Goal: Task Accomplishment & Management: Manage account settings

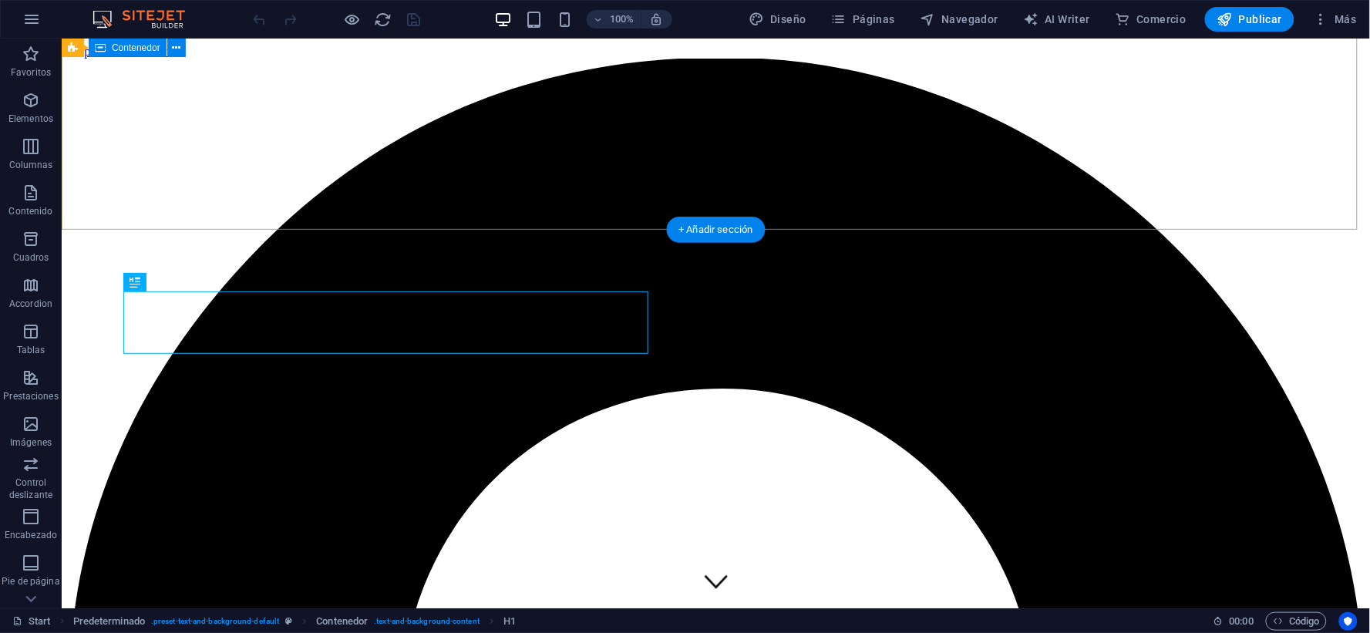
scroll to position [425, 0]
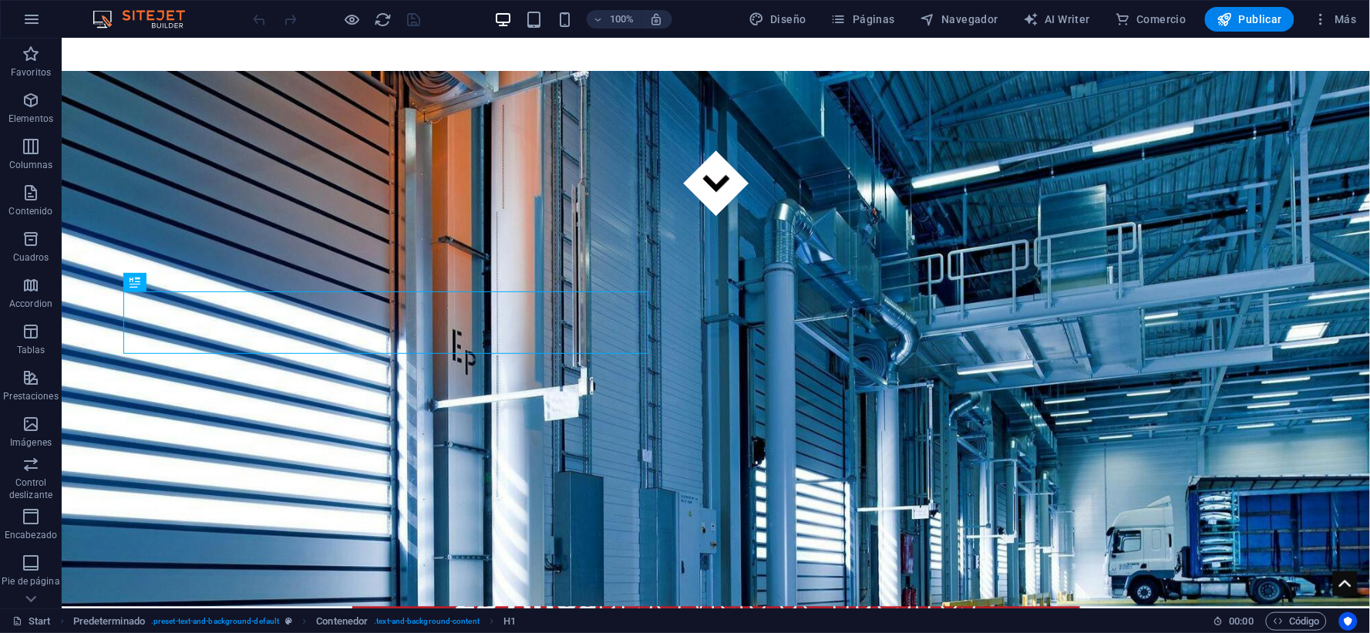
click at [467, 19] on div "100% Diseño Páginas Navegador AI Writer Comercio Publicar Más" at bounding box center [807, 19] width 1113 height 25
click at [1347, 15] on span "Más" at bounding box center [1335, 19] width 44 height 15
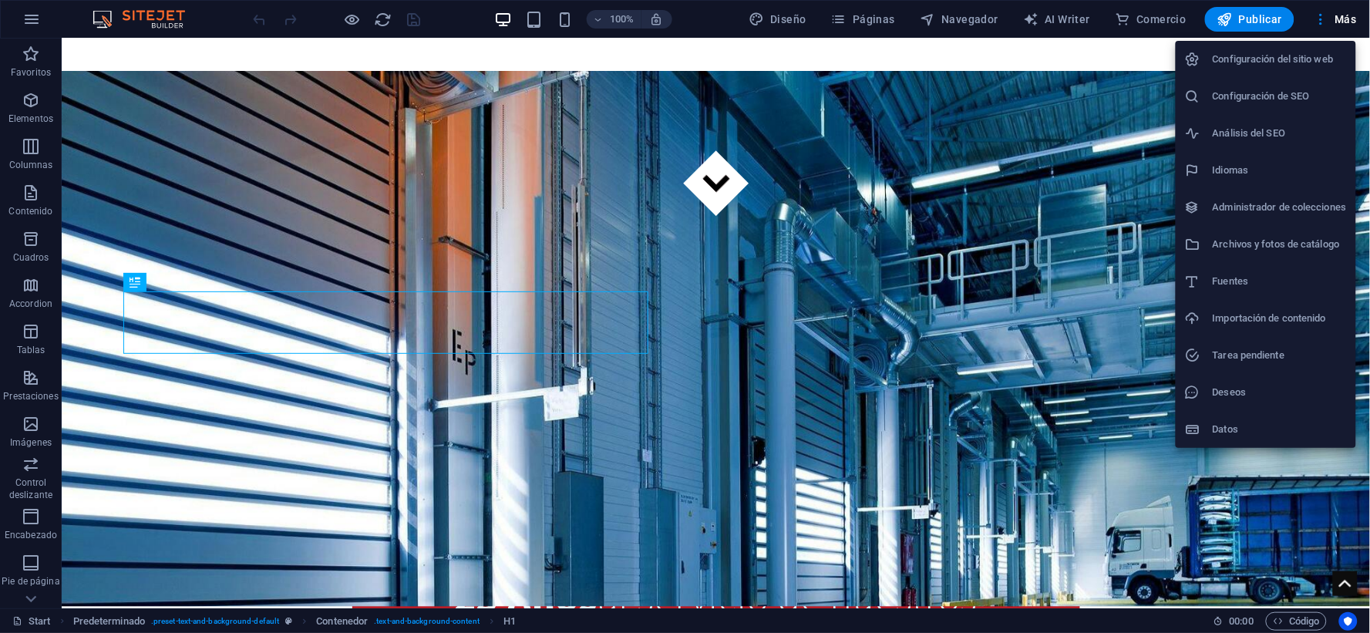
click at [39, 20] on div at bounding box center [685, 316] width 1370 height 633
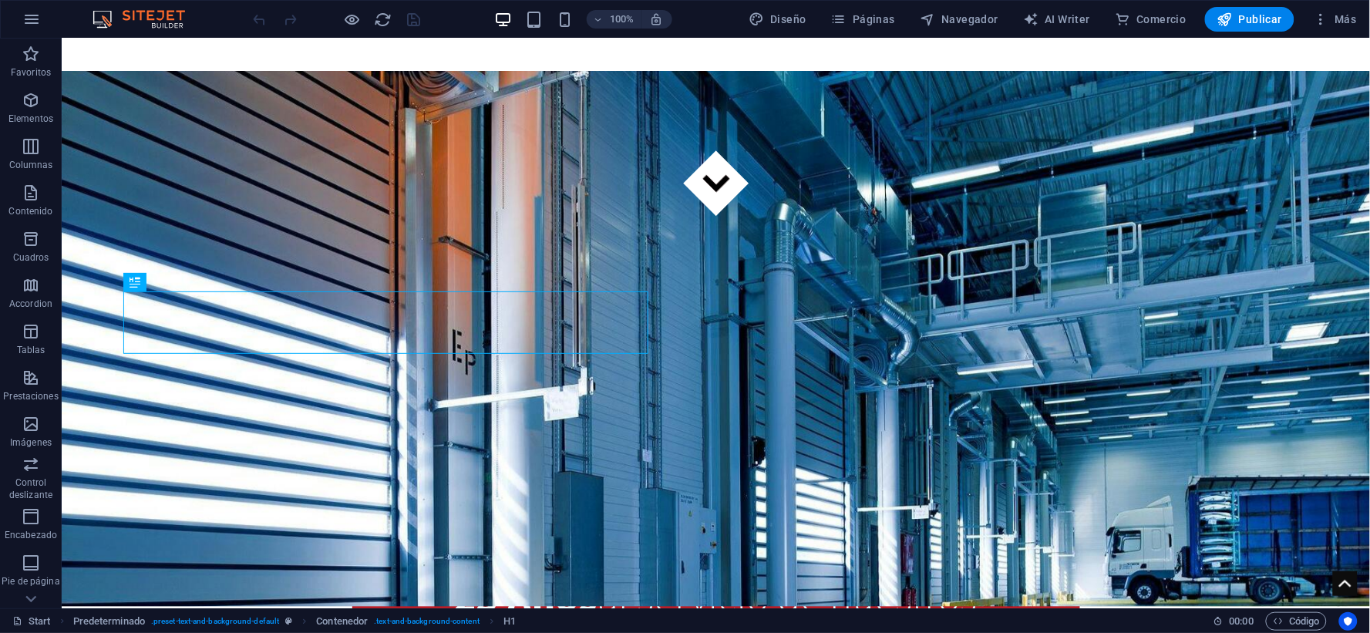
click at [29, 15] on div "Configuración del sitio web Configuración de SEO Análisis del SEO Idiomas Admin…" at bounding box center [685, 321] width 1370 height 624
click at [29, 15] on icon "button" at bounding box center [31, 19] width 19 height 19
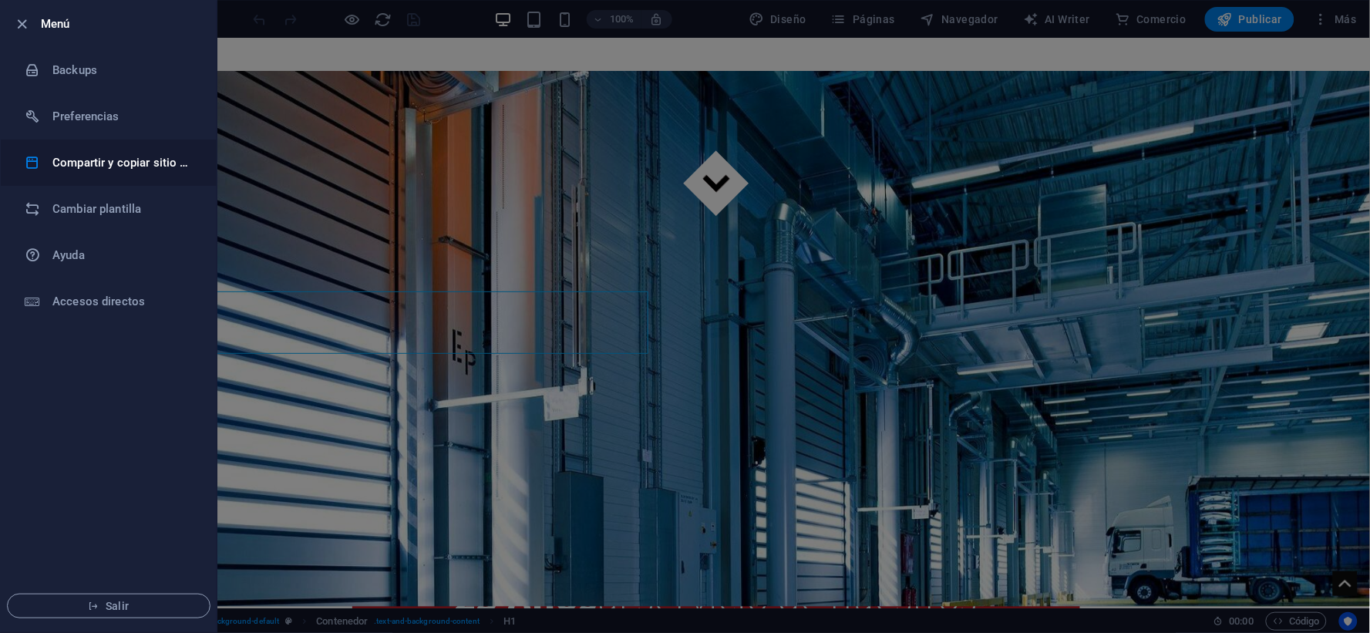
click at [150, 160] on h6 "Compartir y copiar sitio web" at bounding box center [123, 162] width 143 height 19
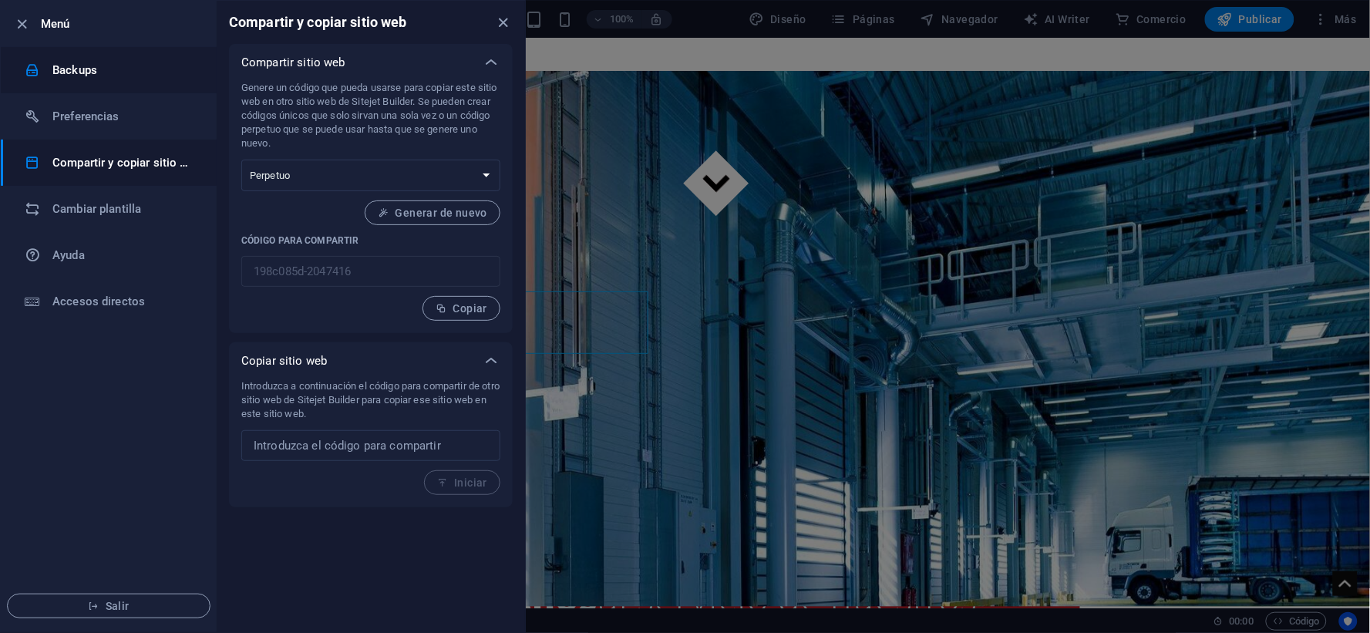
click at [116, 72] on h6 "Backups" at bounding box center [123, 70] width 143 height 19
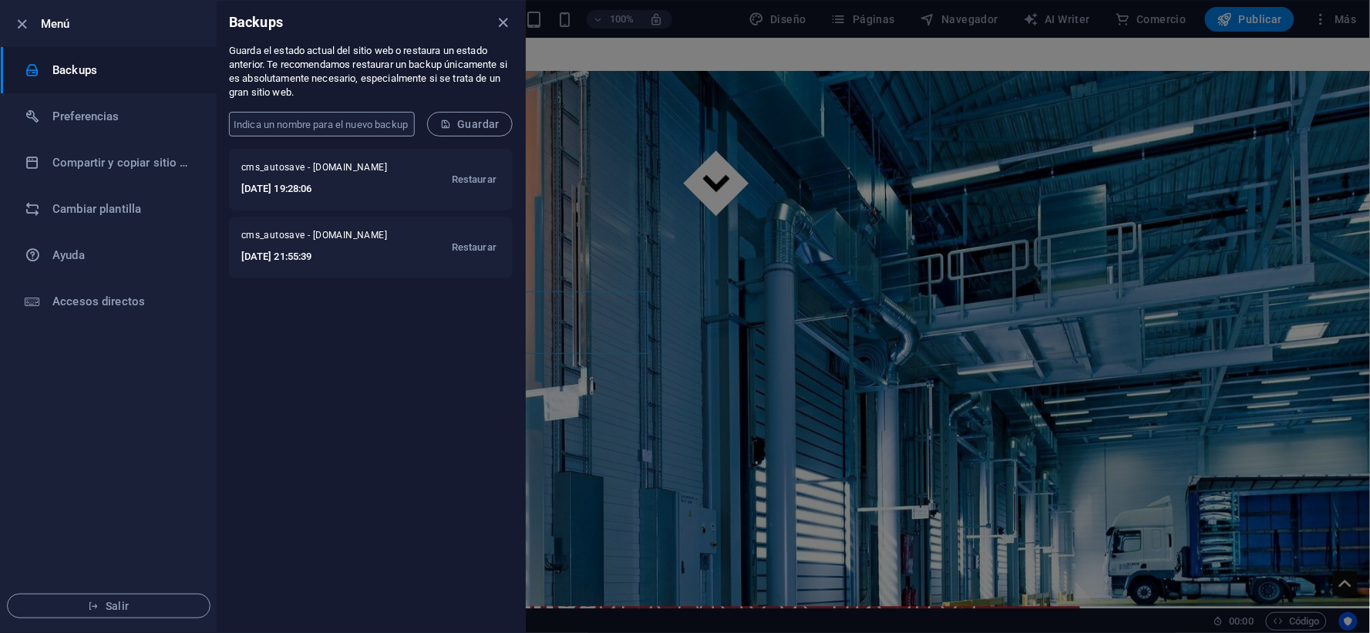
click at [373, 133] on input "text" at bounding box center [322, 124] width 186 height 25
type input "Backup_nueva_pagina_031025"
click at [489, 126] on span "Guardar" at bounding box center [469, 124] width 59 height 12
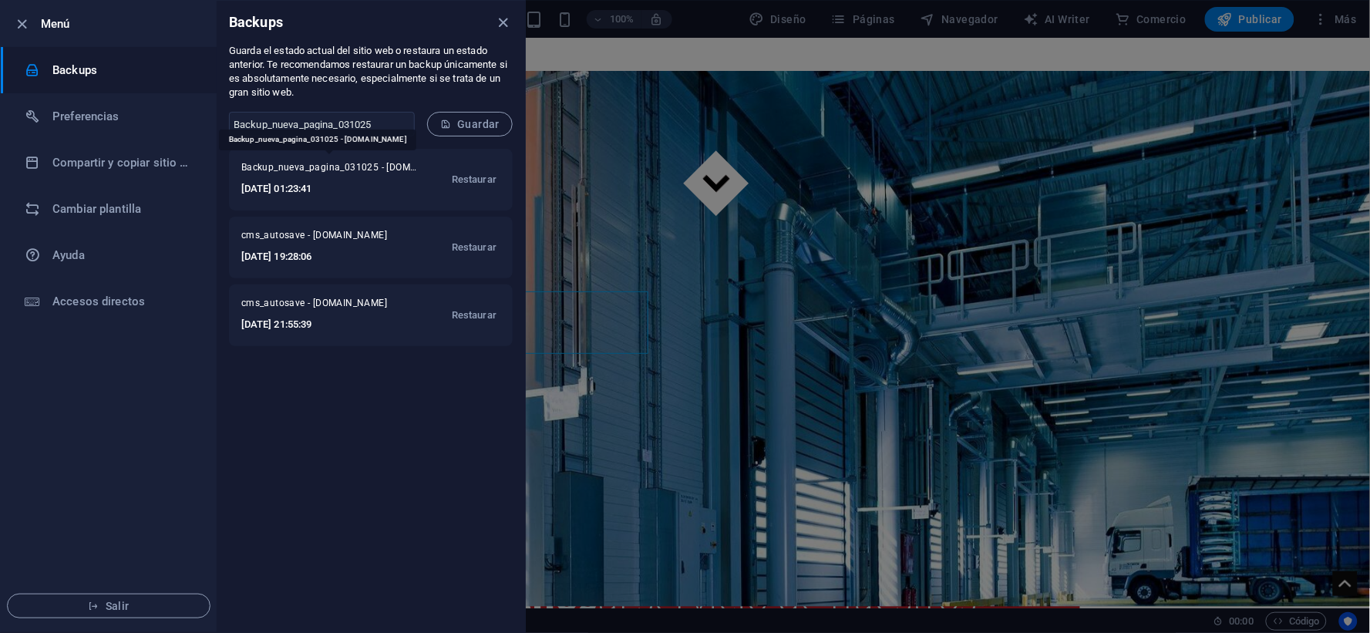
drag, startPoint x: 369, startPoint y: 170, endPoint x: 313, endPoint y: 457, distance: 292.2
click at [320, 467] on div "Backup_nueva_pagina_031025 - [DOMAIN_NAME] [DATE] 01:23:41 Restaurar cms_autosa…" at bounding box center [371, 391] width 308 height 484
click at [59, 194] on li "Cambiar plantilla" at bounding box center [109, 209] width 216 height 46
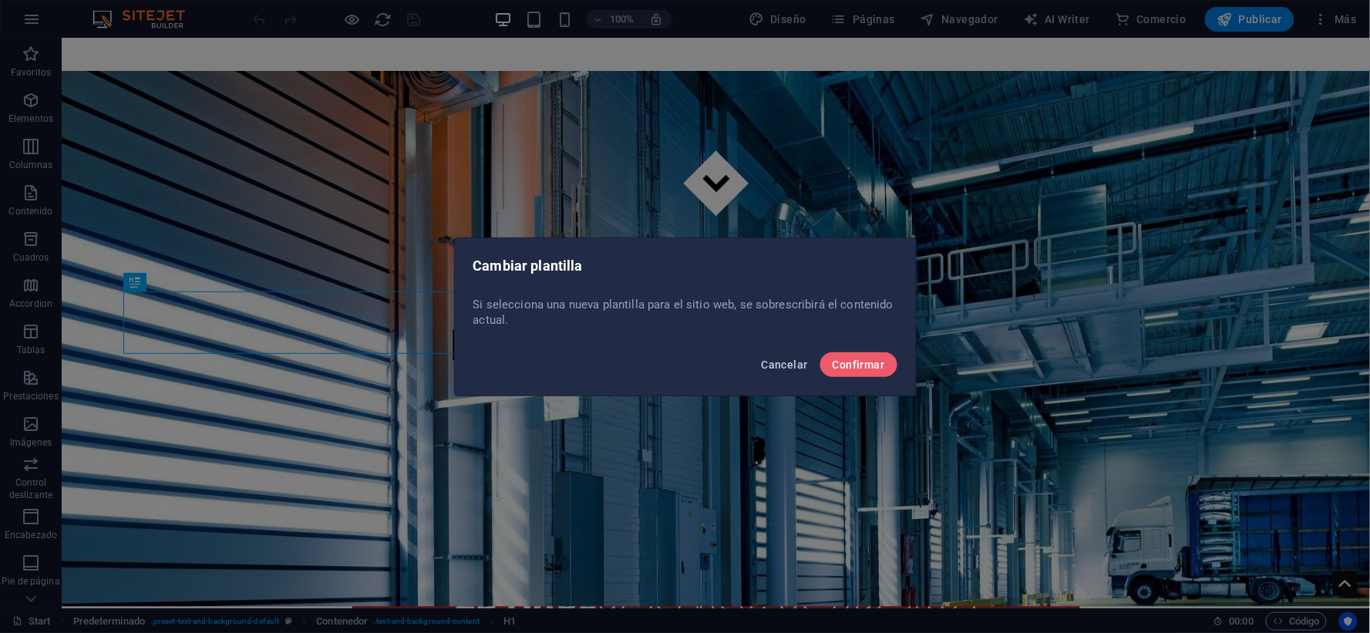
click at [787, 366] on span "Cancelar" at bounding box center [785, 365] width 46 height 12
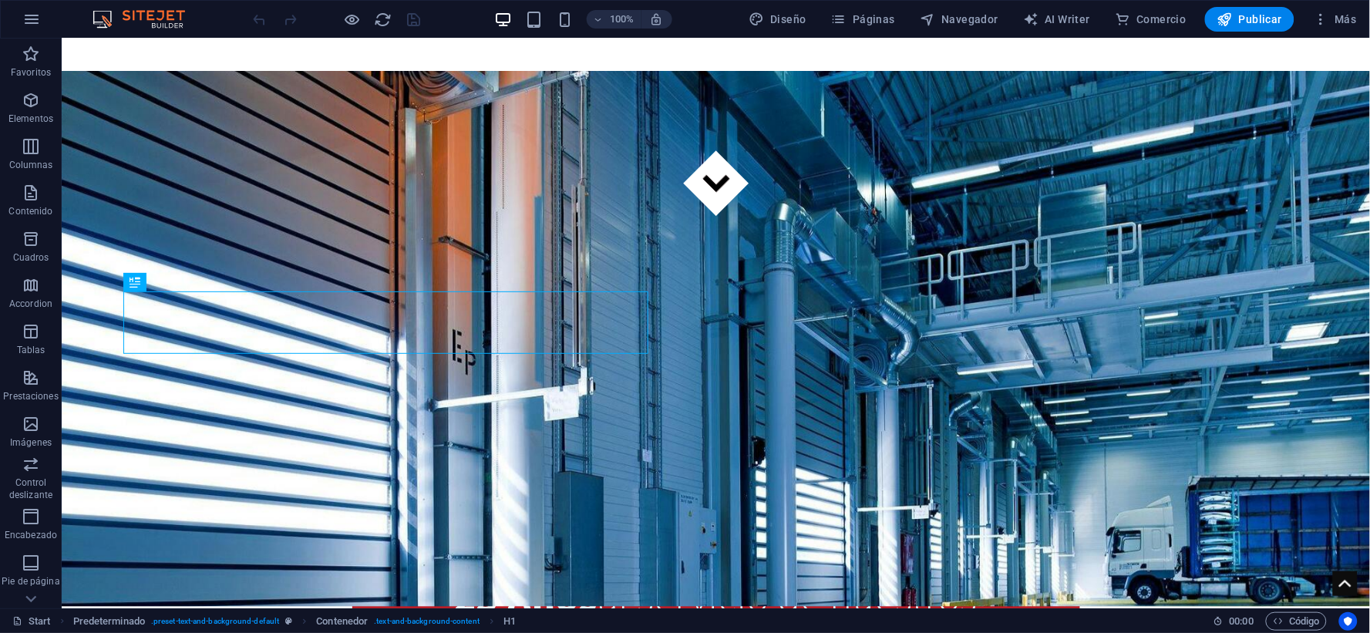
click at [55, 19] on div "100% Diseño Páginas Navegador AI Writer Comercio Publicar Más" at bounding box center [685, 19] width 1369 height 37
click at [19, 19] on button "button" at bounding box center [31, 19] width 37 height 37
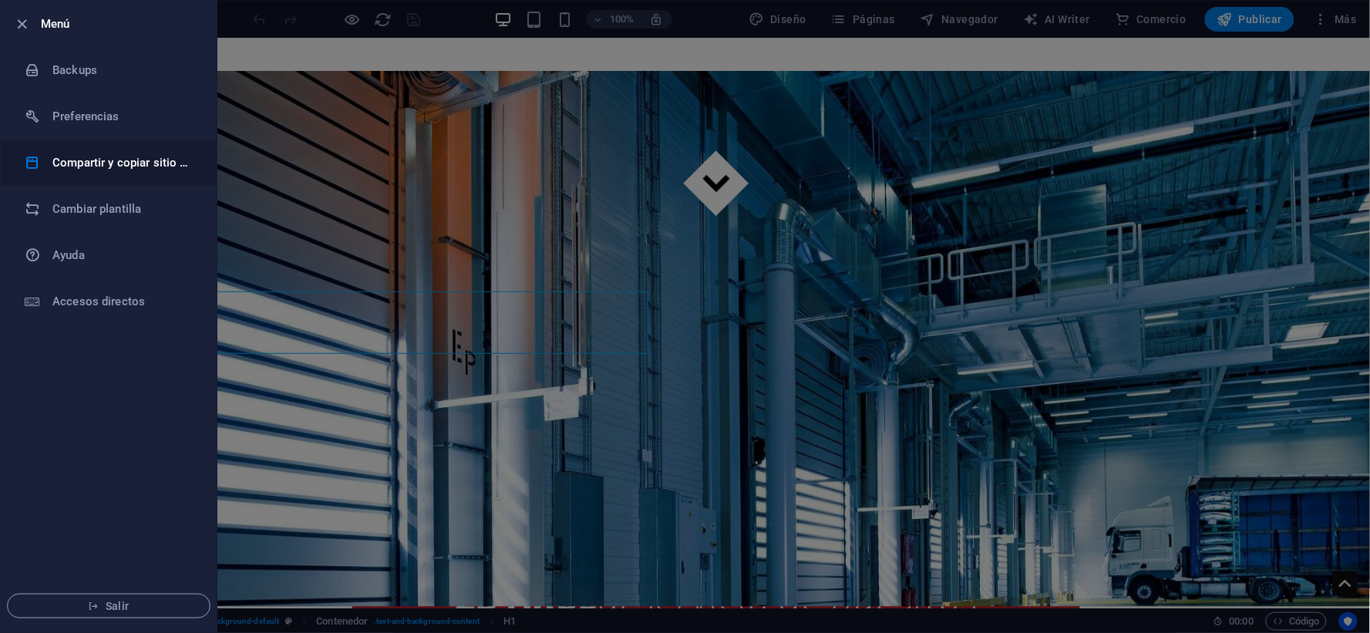
click at [129, 152] on li "Compartir y copiar sitio web" at bounding box center [109, 163] width 216 height 46
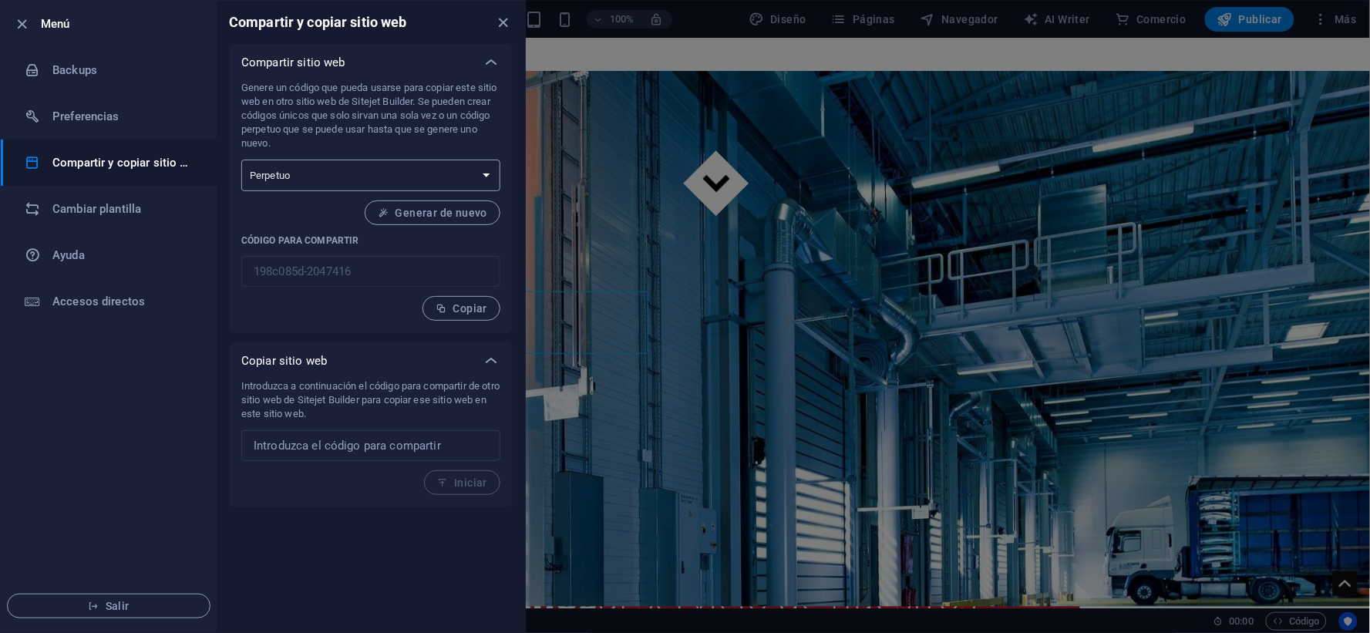
click at [351, 167] on select "Único Perpetuo" at bounding box center [370, 176] width 259 height 32
click at [330, 228] on div "Genere un código que pueda usarse para copiar este sitio web en otro sitio web …" at bounding box center [370, 201] width 259 height 240
click at [24, 16] on icon "button" at bounding box center [23, 24] width 18 height 18
